Goal: Use online tool/utility: Utilize a website feature to perform a specific function

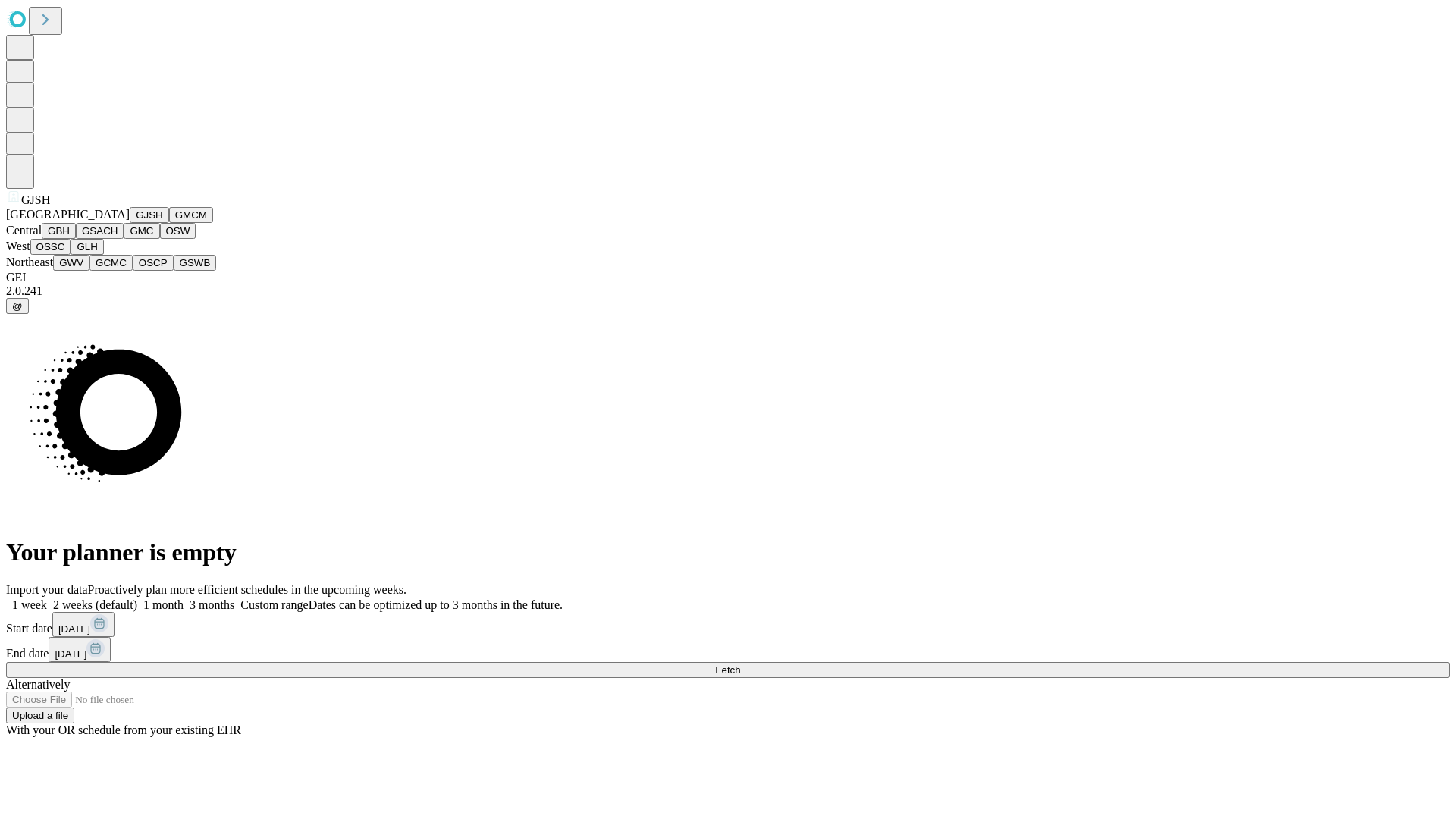
click at [130, 223] on button "GJSH" at bounding box center [149, 215] width 39 height 16
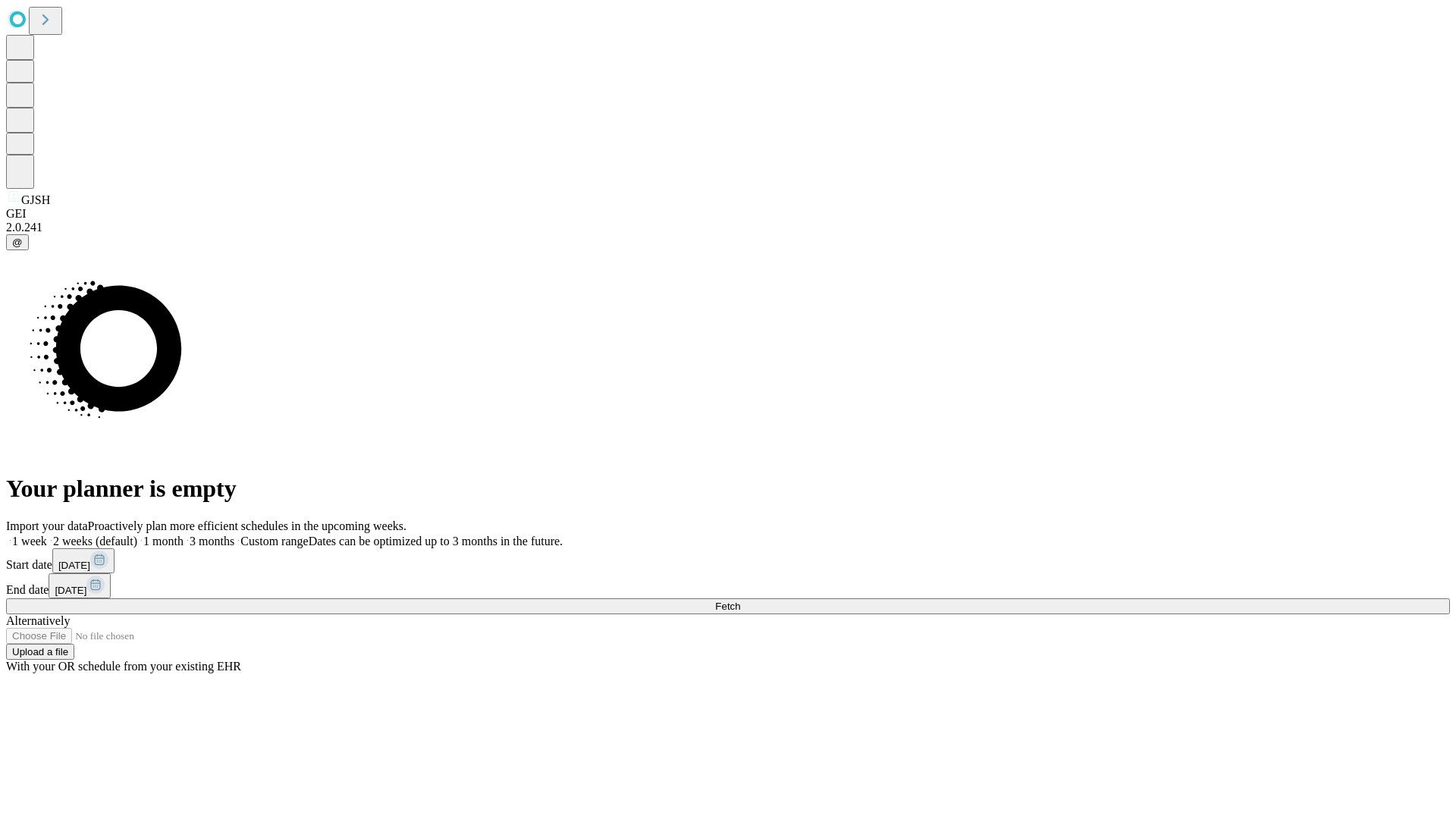
click at [184, 535] on label "1 month" at bounding box center [161, 541] width 46 height 13
click at [740, 601] on span "Fetch" at bounding box center [727, 606] width 25 height 12
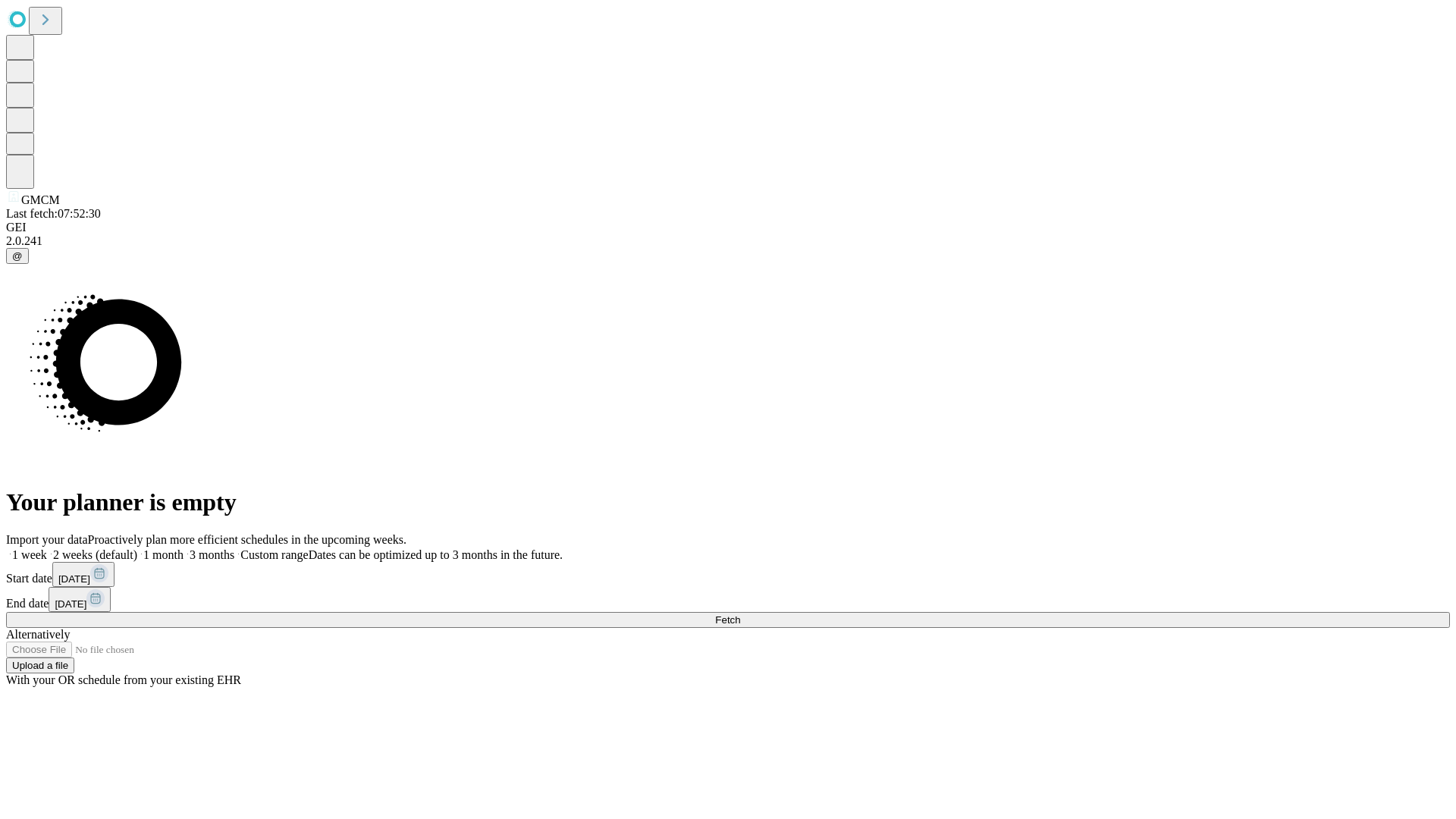
click at [184, 548] on label "1 month" at bounding box center [161, 554] width 46 height 13
click at [740, 614] on span "Fetch" at bounding box center [727, 620] width 25 height 12
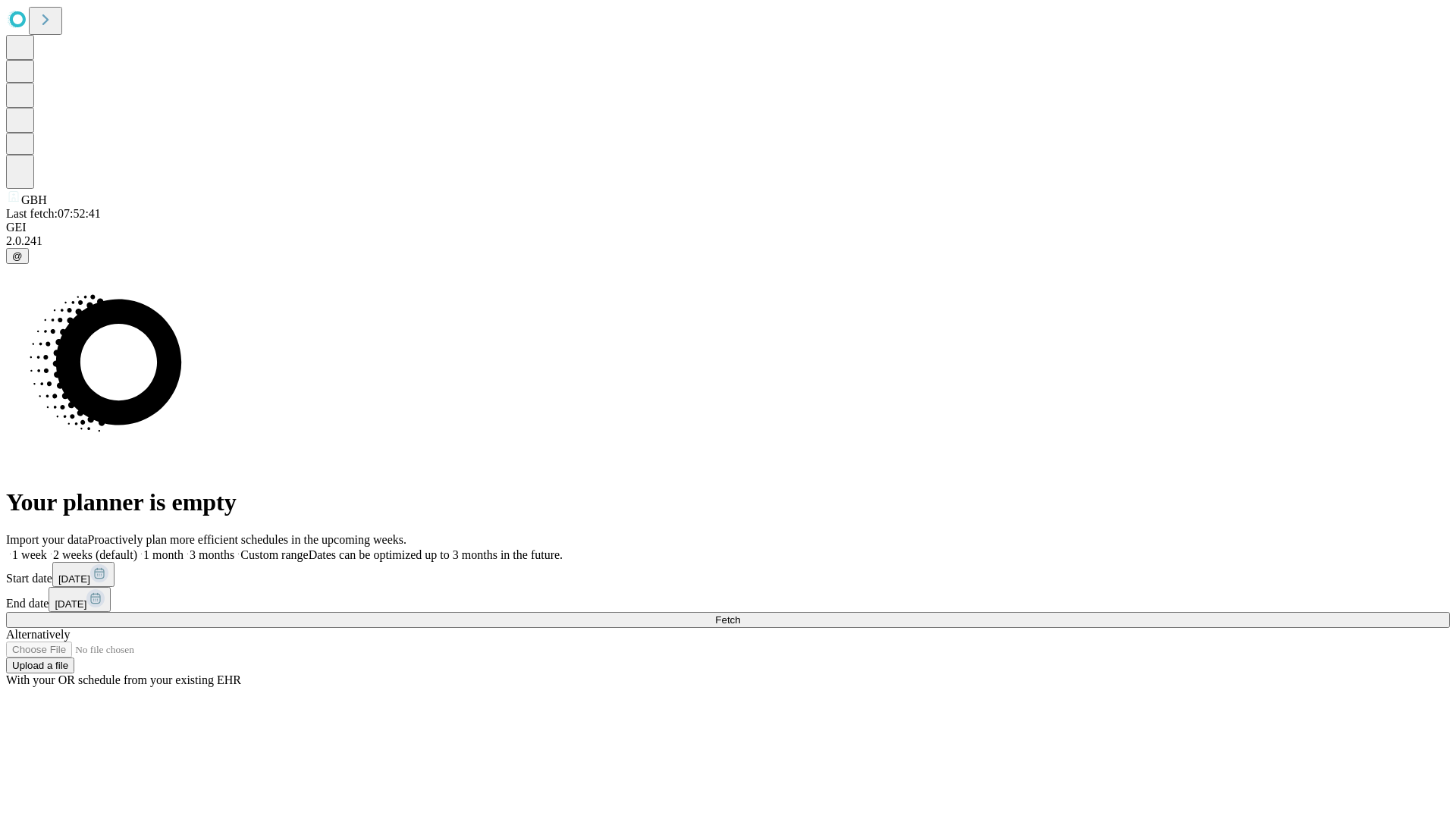
click at [184, 548] on label "1 month" at bounding box center [161, 554] width 46 height 13
click at [740, 614] on span "Fetch" at bounding box center [727, 620] width 25 height 12
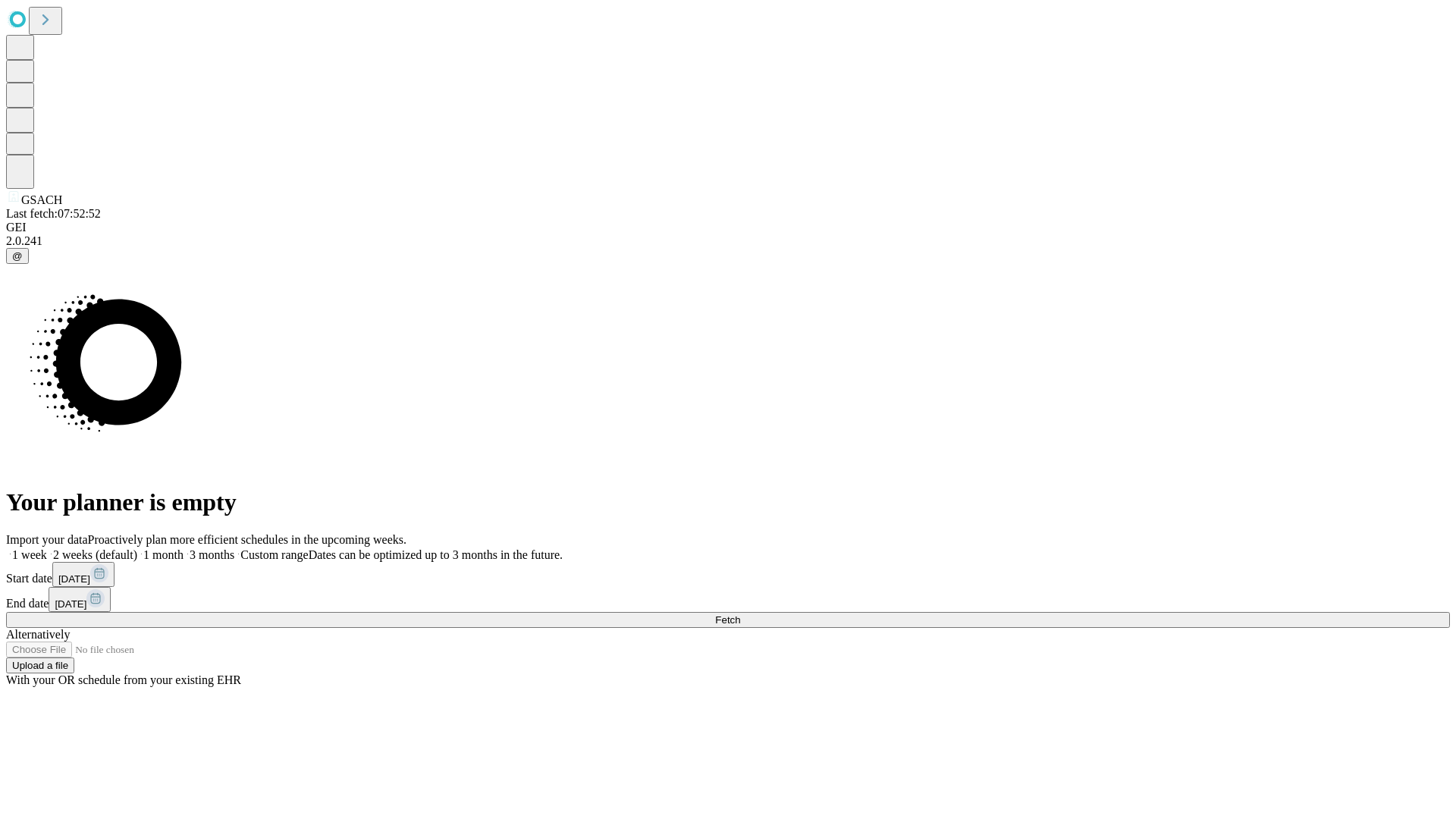
click at [740, 614] on span "Fetch" at bounding box center [727, 620] width 25 height 12
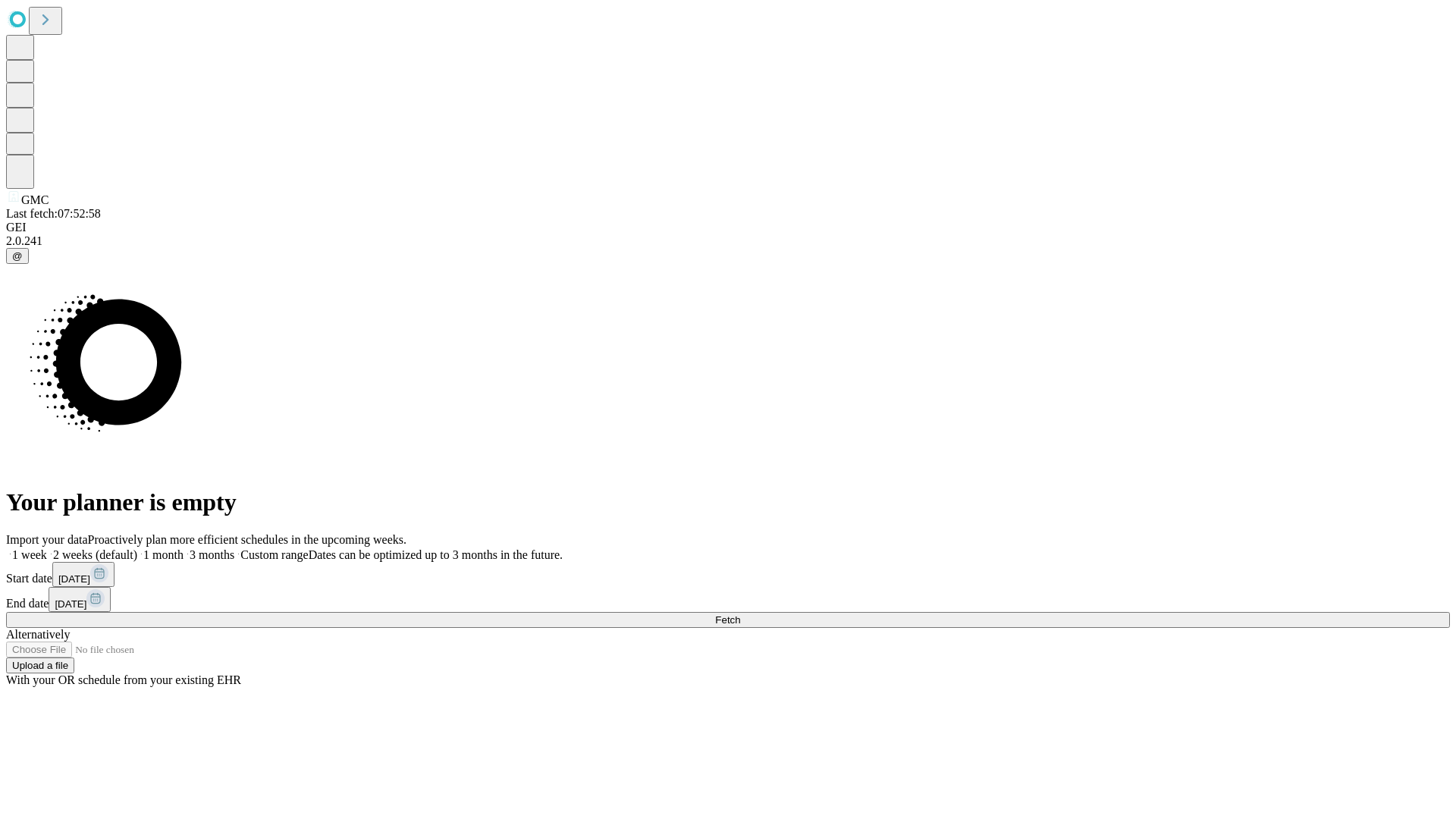
click at [184, 548] on label "1 month" at bounding box center [161, 554] width 46 height 13
click at [740, 614] on span "Fetch" at bounding box center [727, 620] width 25 height 12
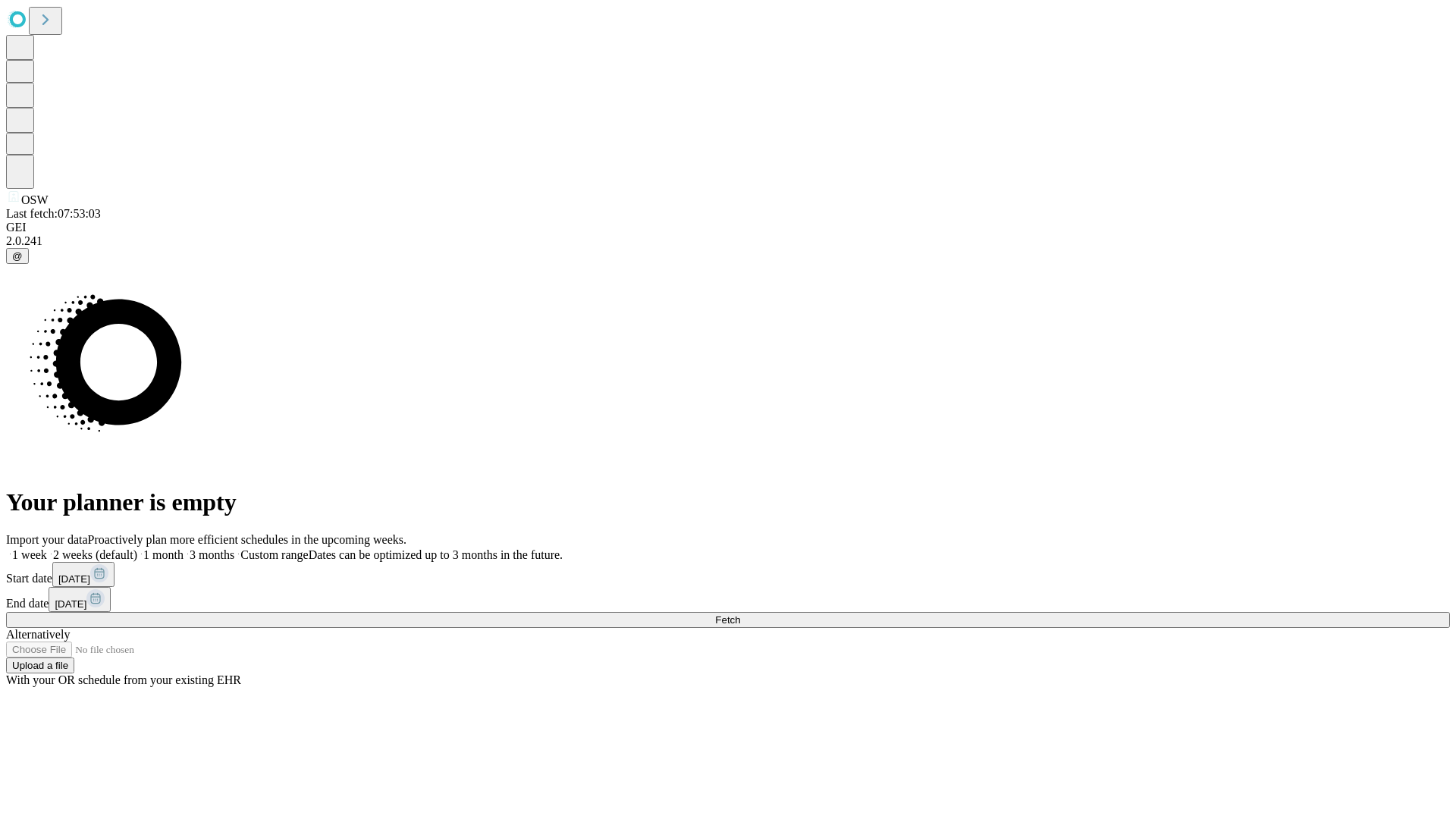
click at [184, 548] on label "1 month" at bounding box center [161, 554] width 46 height 13
click at [740, 614] on span "Fetch" at bounding box center [727, 620] width 25 height 12
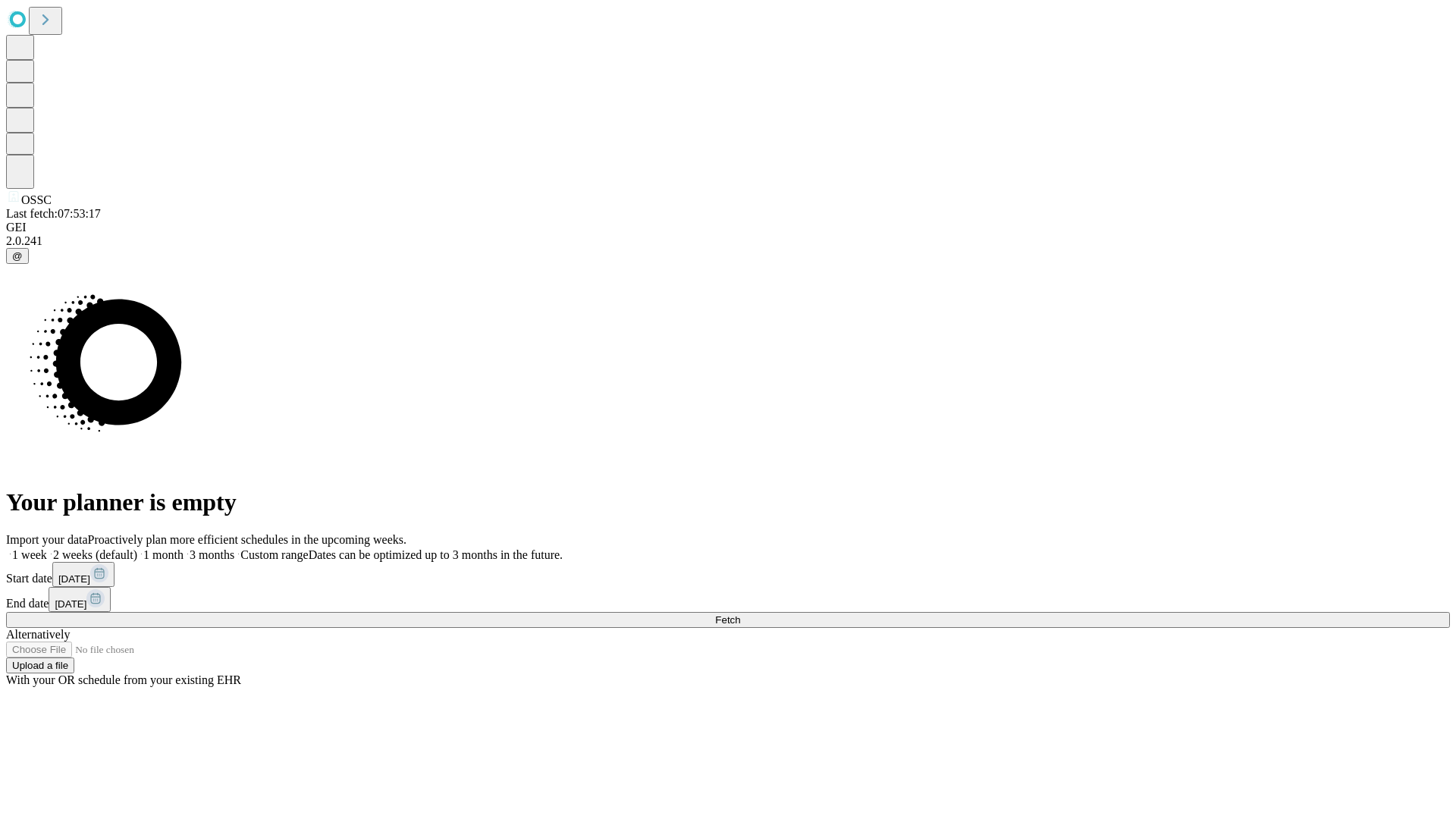
click at [184, 548] on label "1 month" at bounding box center [161, 554] width 46 height 13
click at [740, 614] on span "Fetch" at bounding box center [727, 620] width 25 height 12
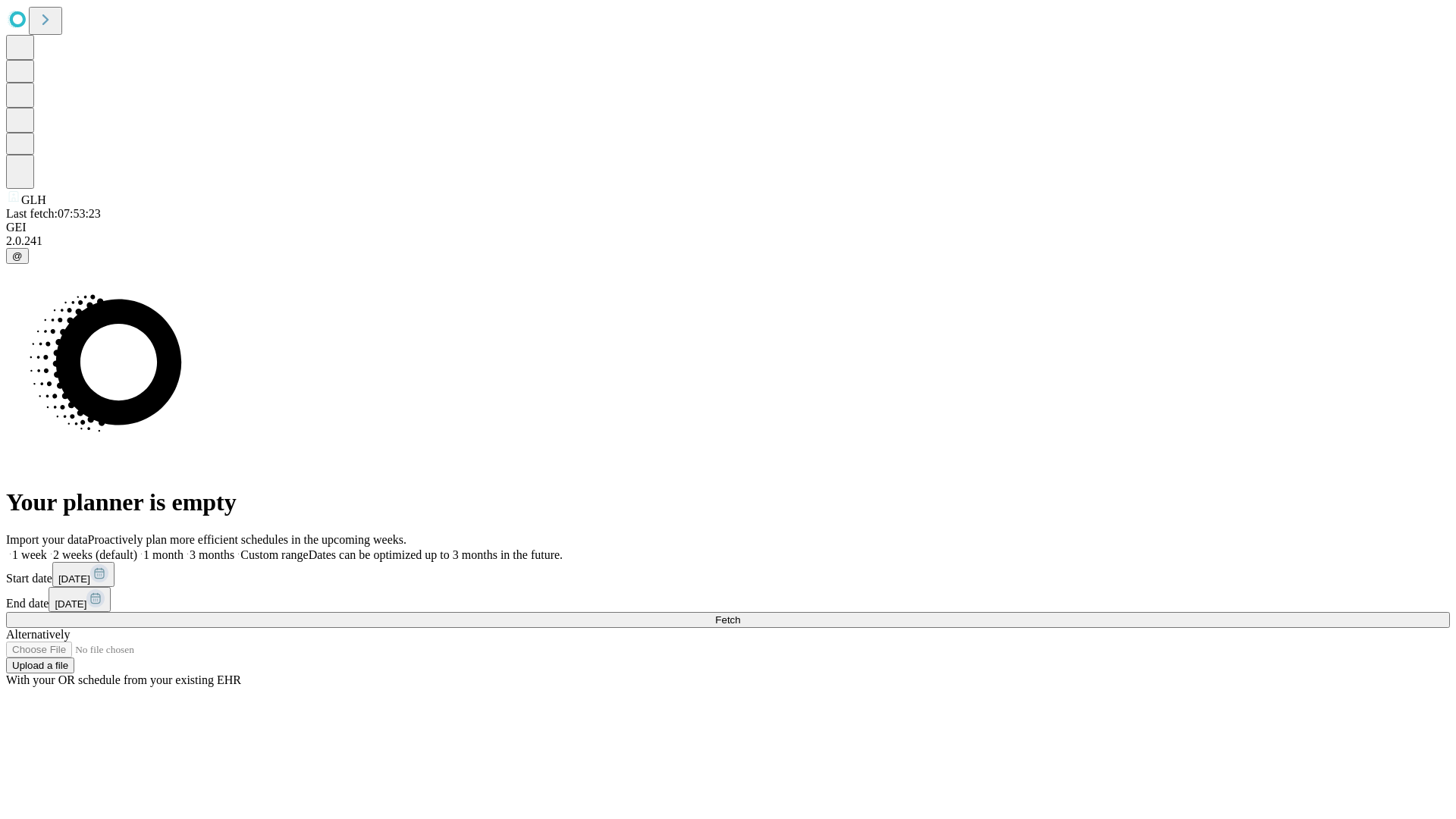
click at [184, 548] on label "1 month" at bounding box center [161, 554] width 46 height 13
click at [740, 614] on span "Fetch" at bounding box center [727, 620] width 25 height 12
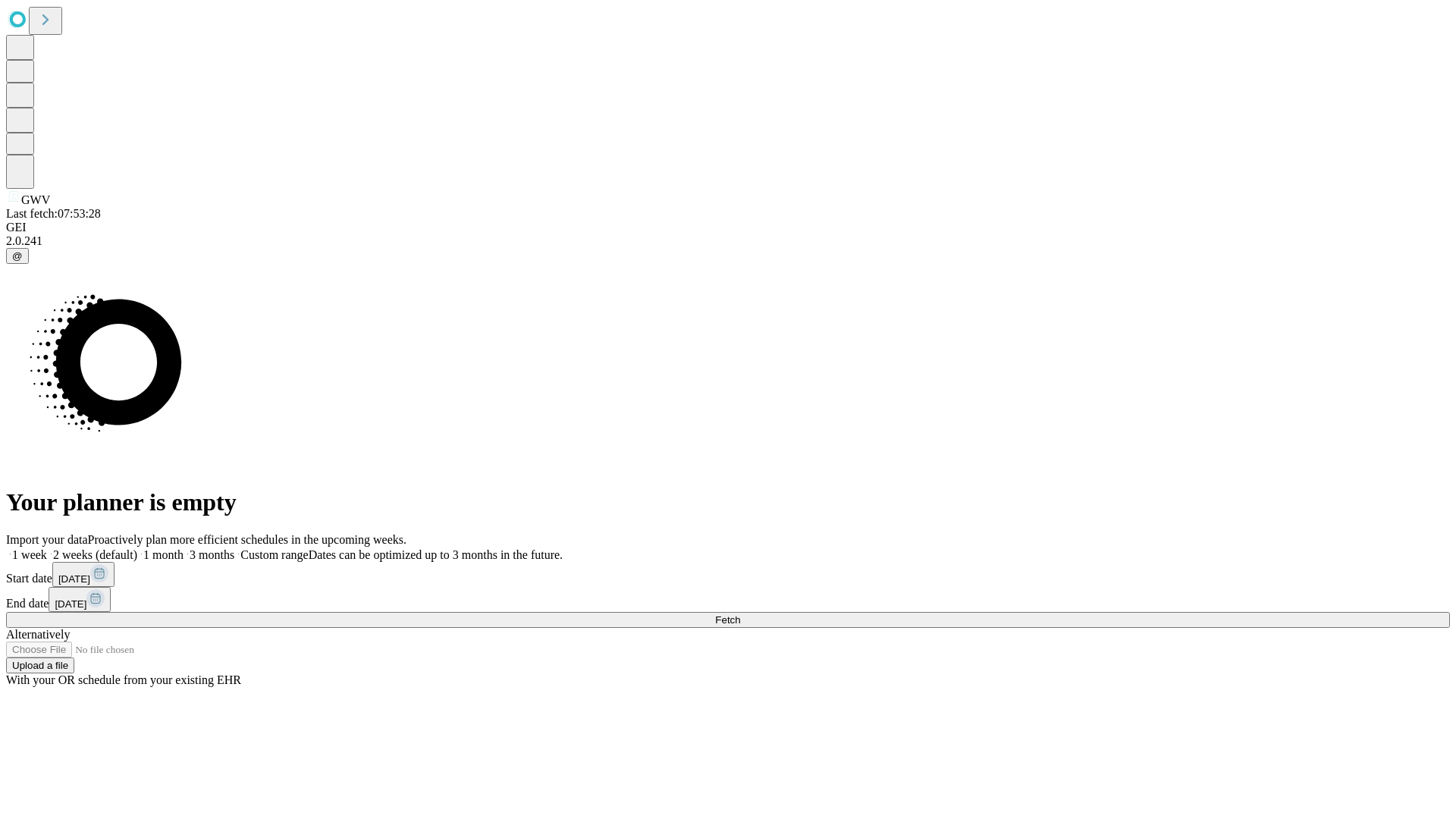
click at [184, 548] on label "1 month" at bounding box center [161, 554] width 46 height 13
click at [740, 614] on span "Fetch" at bounding box center [727, 620] width 25 height 12
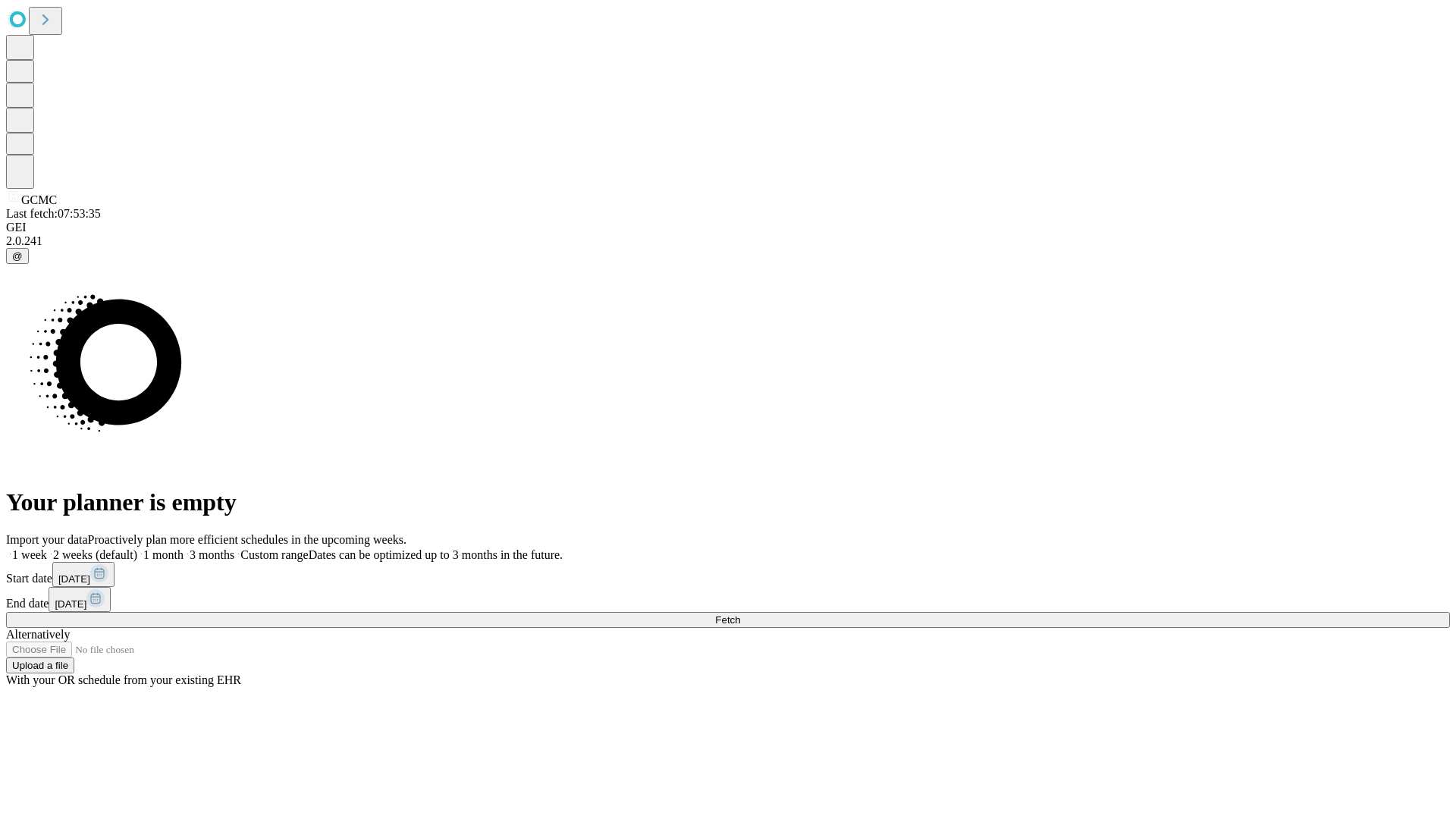
click at [184, 548] on label "1 month" at bounding box center [161, 554] width 46 height 13
click at [740, 614] on span "Fetch" at bounding box center [727, 620] width 25 height 12
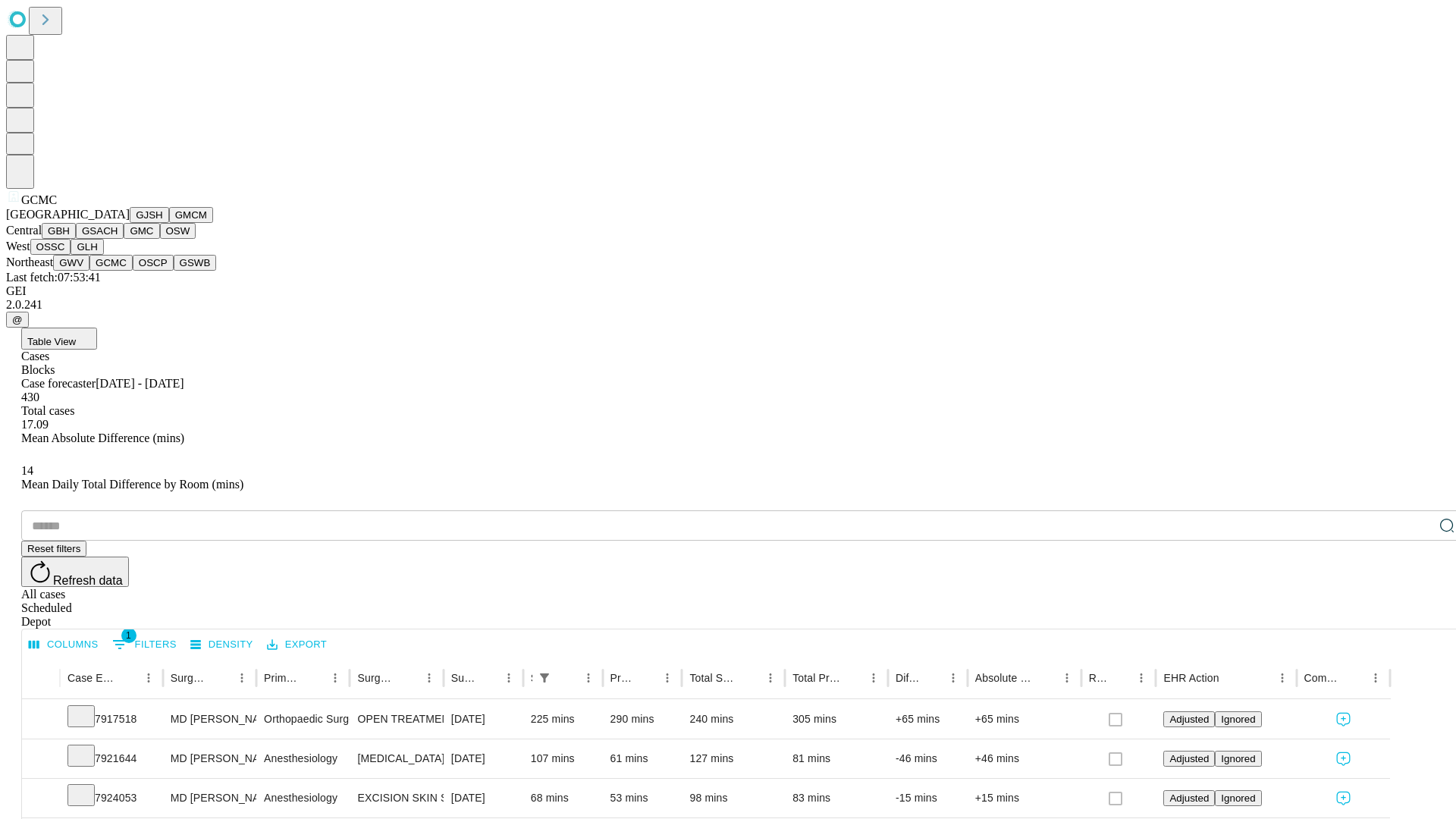
click at [133, 271] on button "OSCP" at bounding box center [153, 262] width 41 height 16
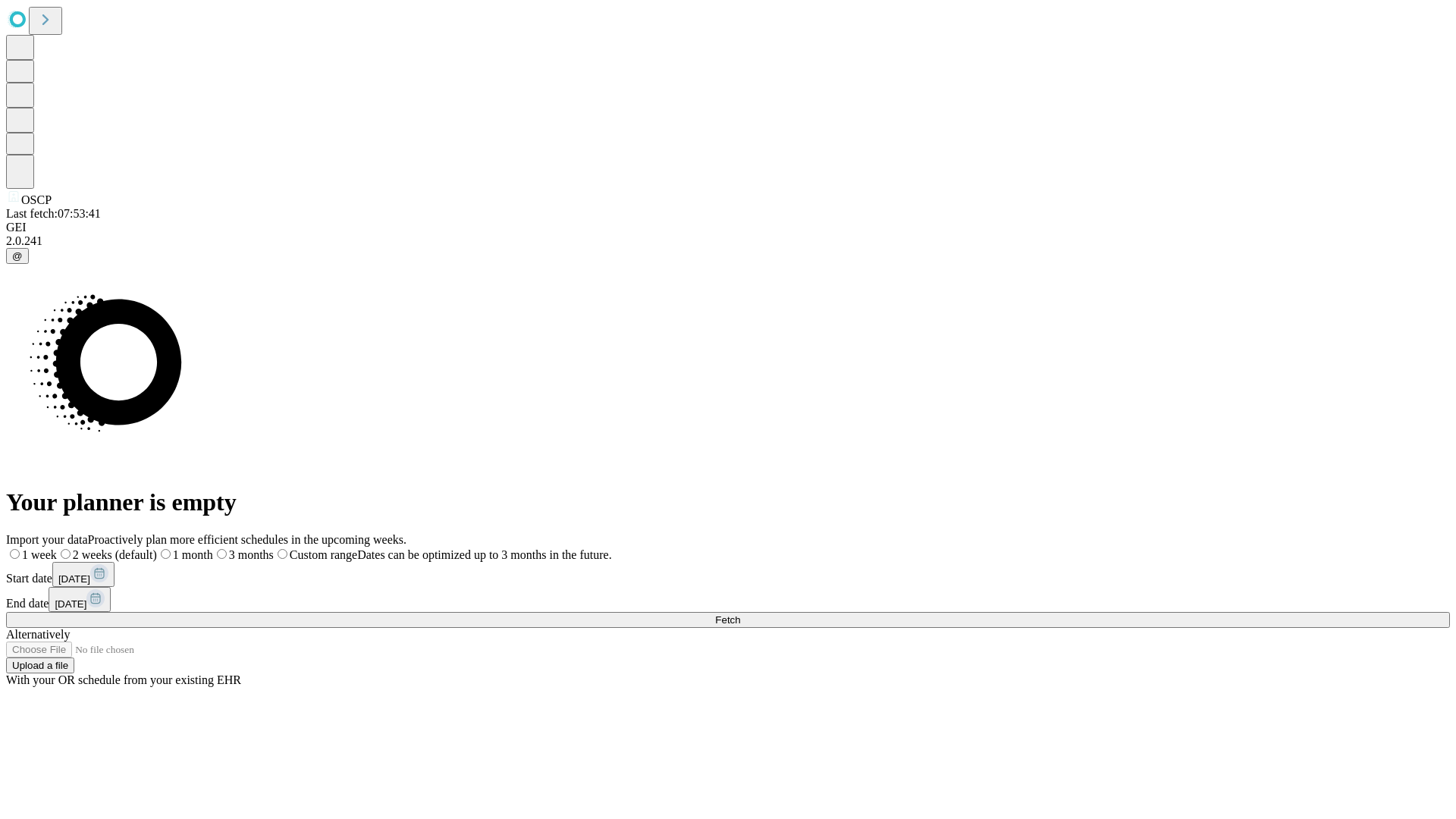
click at [213, 548] on label "1 month" at bounding box center [185, 554] width 56 height 13
click at [740, 614] on span "Fetch" at bounding box center [727, 620] width 25 height 12
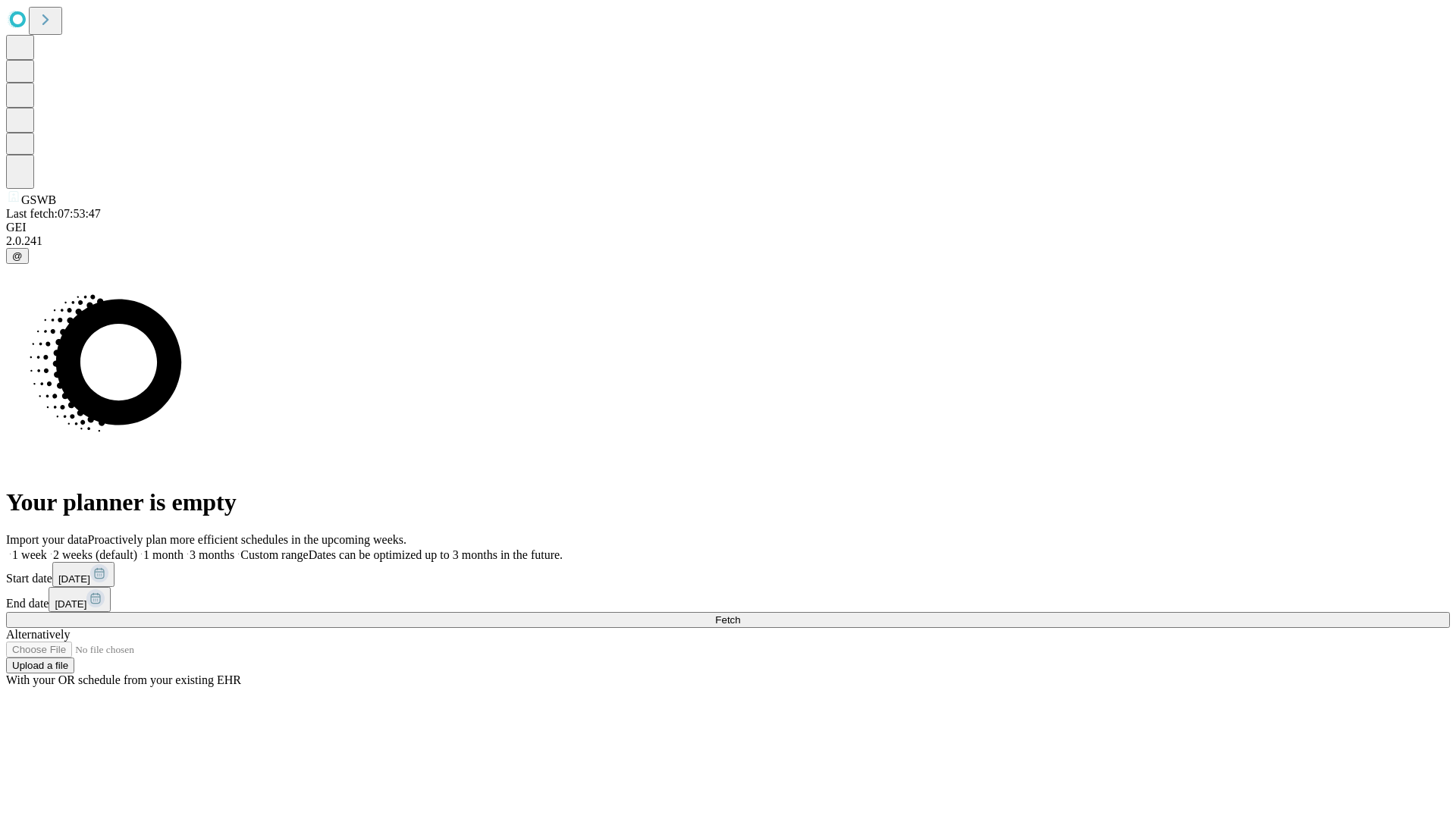
click at [184, 548] on label "1 month" at bounding box center [161, 554] width 46 height 13
click at [740, 614] on span "Fetch" at bounding box center [727, 620] width 25 height 12
